Goal: Navigation & Orientation: Go to known website

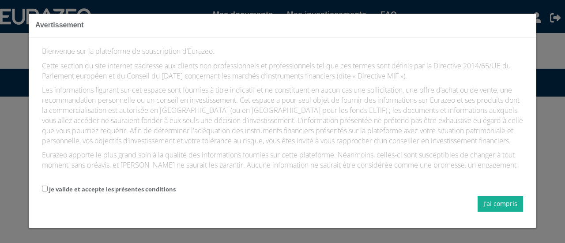
click at [47, 193] on form "Je valide et accepte les présentes conditions J'ai compris" at bounding box center [282, 198] width 481 height 28
click at [46, 187] on input "Je valide et accepte les présentes conditions" at bounding box center [45, 189] width 6 height 6
checkbox input "true"
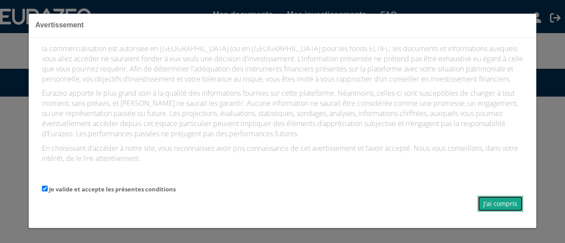
click at [511, 204] on button "J'ai compris" at bounding box center [500, 204] width 45 height 16
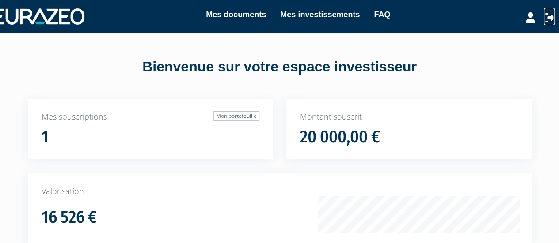
click at [549, 19] on icon at bounding box center [549, 17] width 11 height 11
